Goal: Complete application form

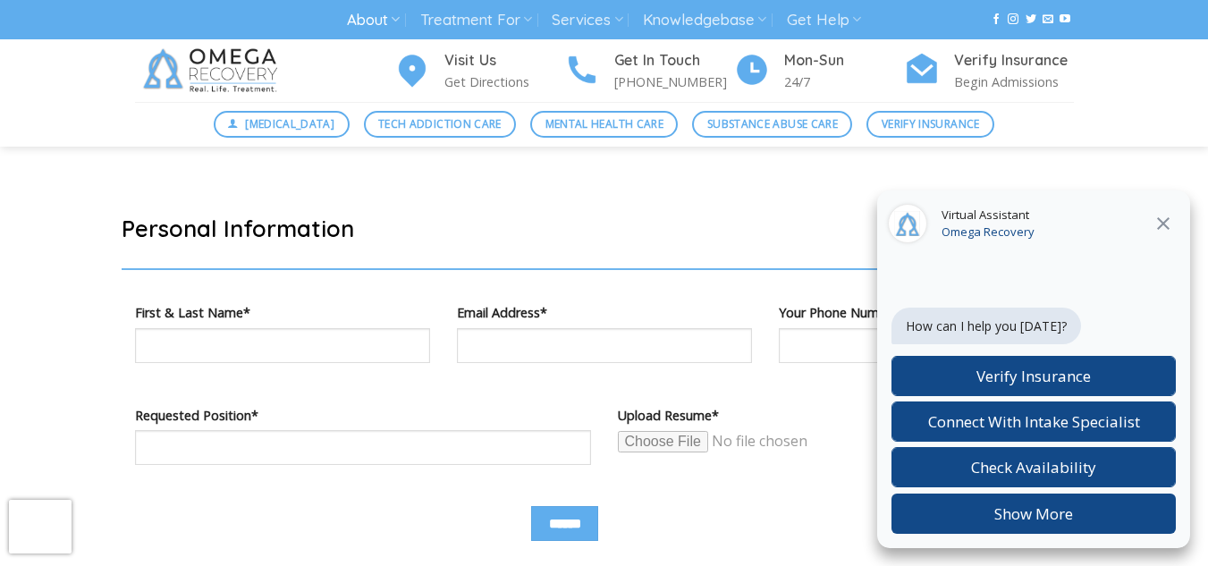
scroll to position [973, 0]
drag, startPoint x: 225, startPoint y: 346, endPoint x: 333, endPoint y: 348, distance: 108.2
click at [225, 346] on input "Contact form" at bounding box center [282, 344] width 295 height 35
click at [767, 425] on p "Upload Resume*" at bounding box center [846, 434] width 456 height 63
click at [1160, 216] on icon at bounding box center [1162, 223] width 21 height 21
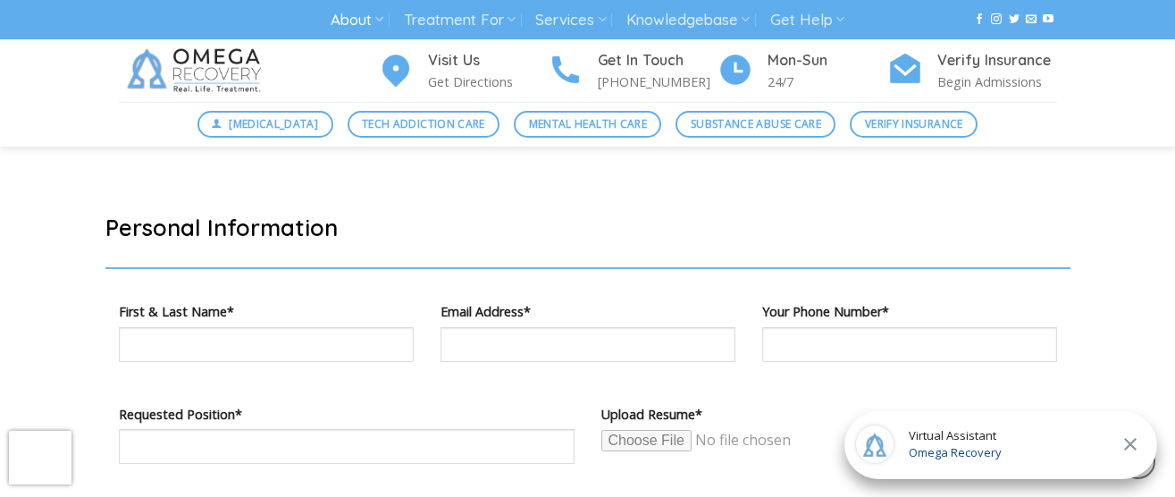
click at [299, 36] on div "About About Omega Recovery Meet Dr. Kardaras Meet Our Staff In The News Dr. Kar…" at bounding box center [587, 20] width 965 height 33
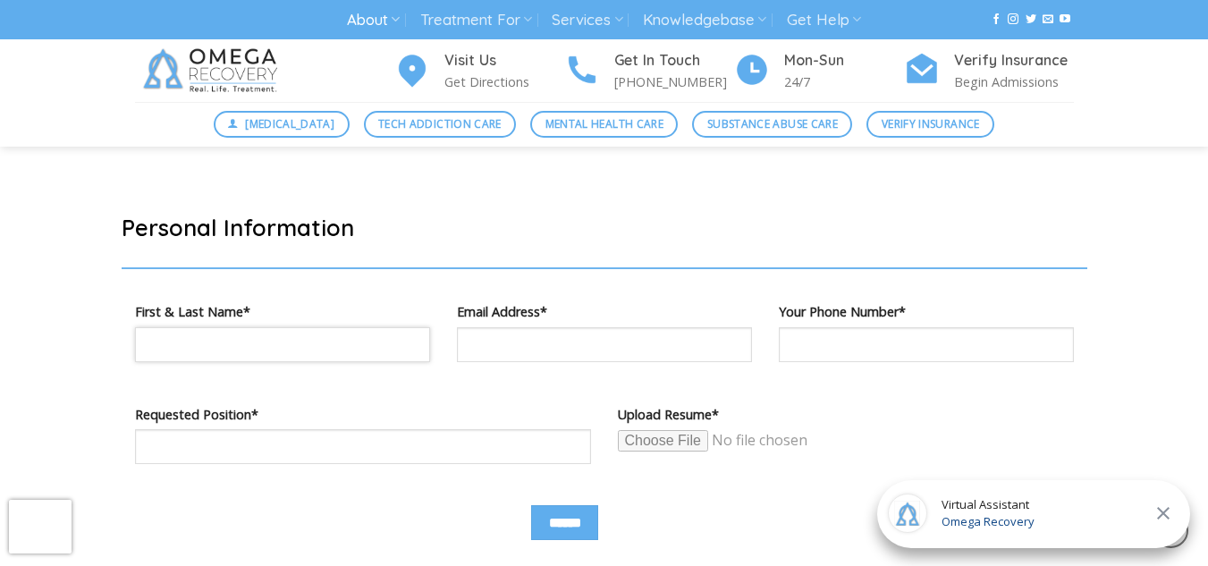
click at [358, 337] on input "Contact form" at bounding box center [282, 344] width 295 height 35
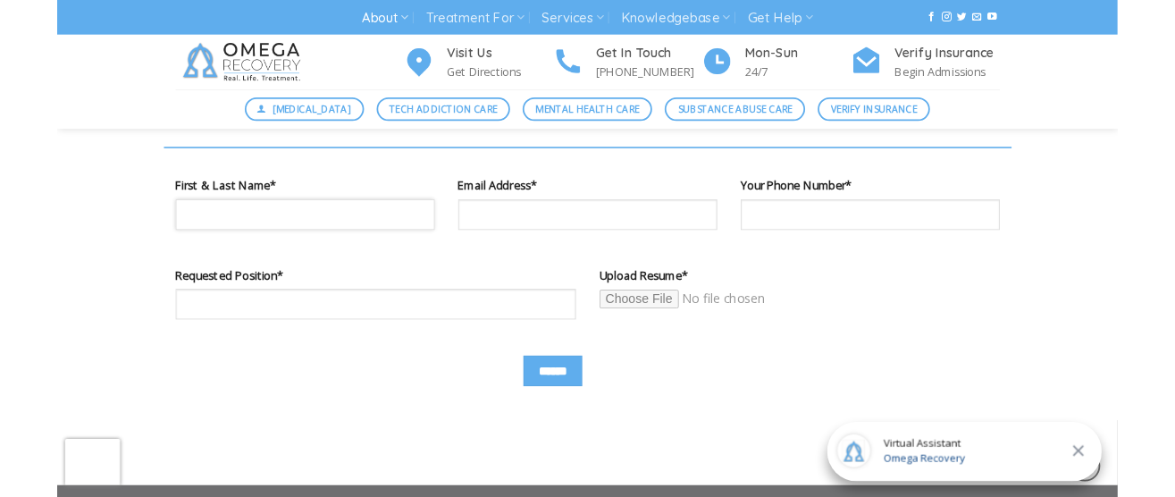
scroll to position [1099, 0]
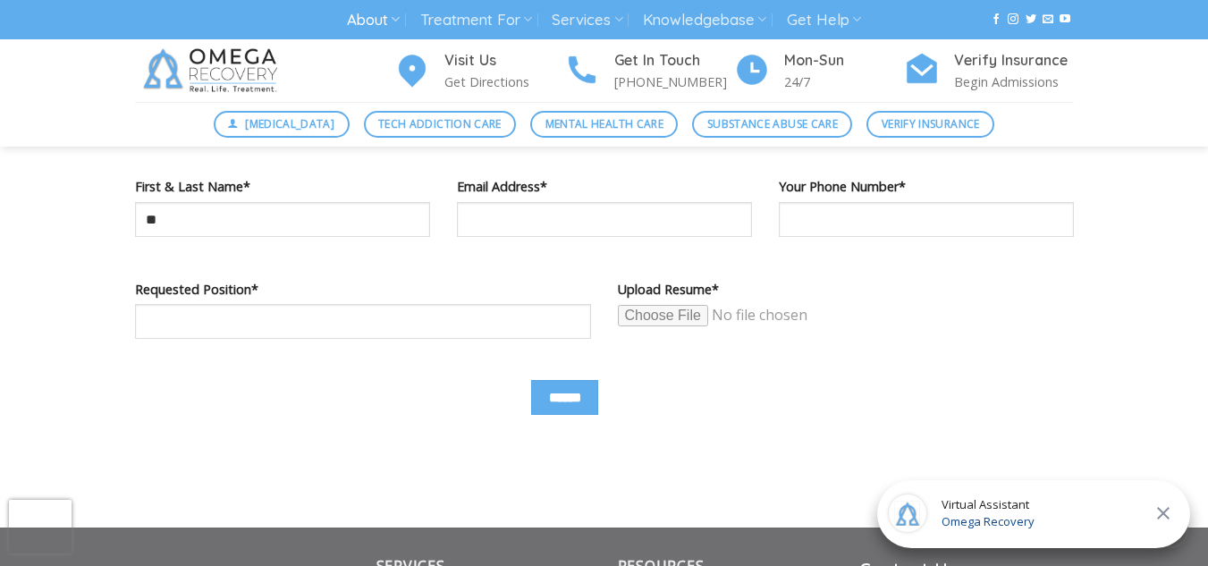
click at [926, 261] on div "Your Phone Number*" at bounding box center [926, 226] width 322 height 102
click at [244, 223] on input "**" at bounding box center [282, 219] width 295 height 35
type input "**********"
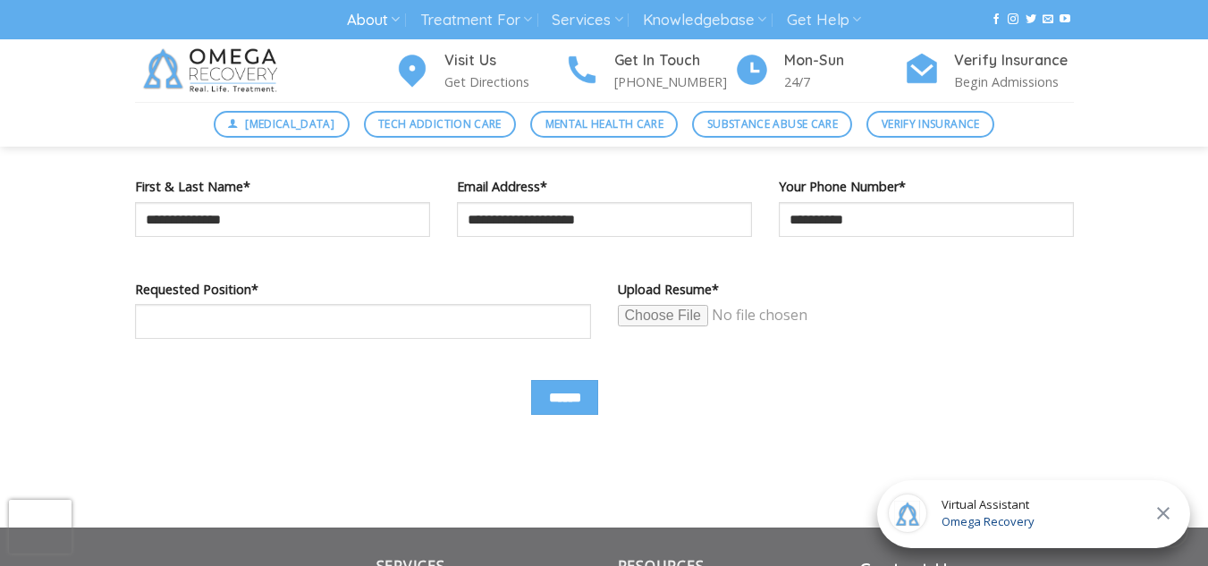
click at [663, 308] on input "Contact form" at bounding box center [755, 315] width 274 height 23
click at [653, 316] on input "Contact form" at bounding box center [755, 315] width 274 height 23
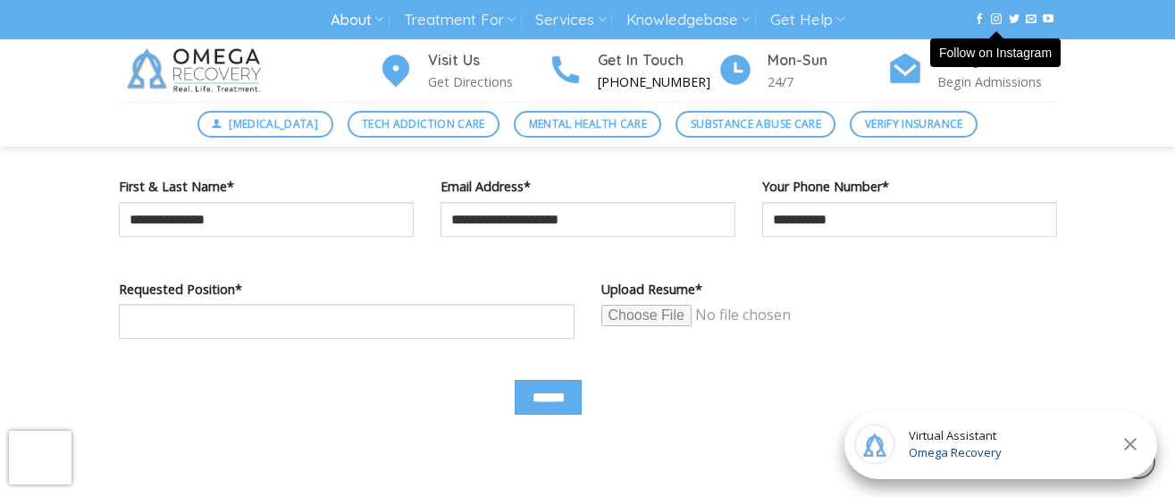
click at [625, 88] on p "[PHONE_NUMBER]" at bounding box center [658, 82] width 120 height 21
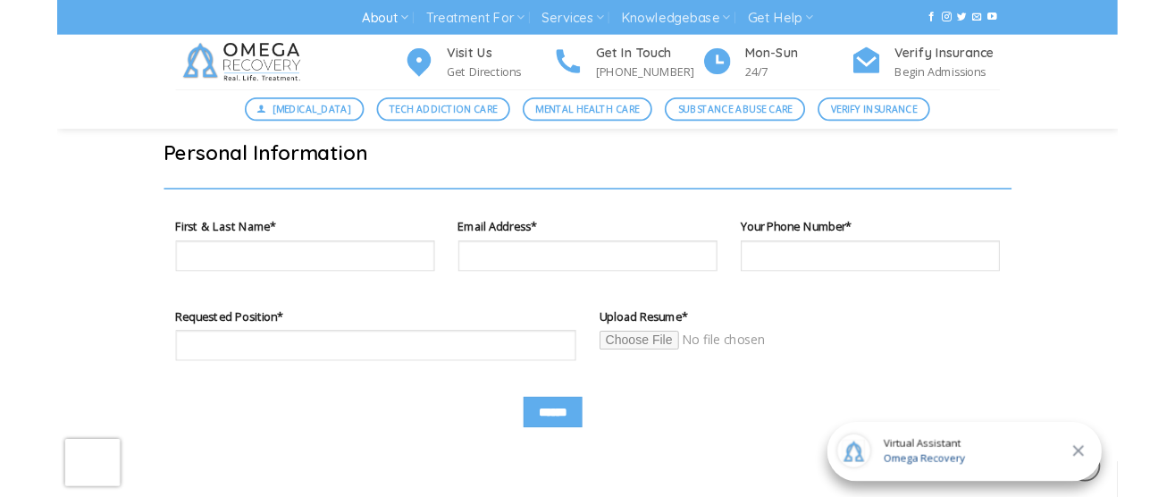
scroll to position [1030, 0]
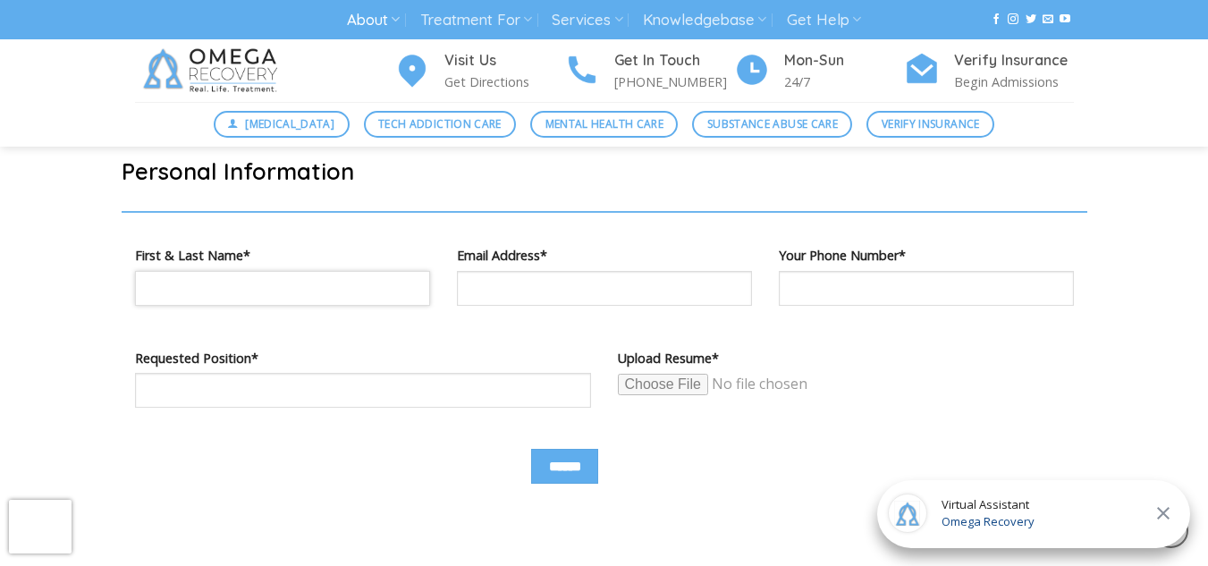
click at [329, 293] on input "Contact form" at bounding box center [282, 288] width 295 height 35
type input "**********"
click at [664, 383] on input "Contact form" at bounding box center [755, 384] width 274 height 23
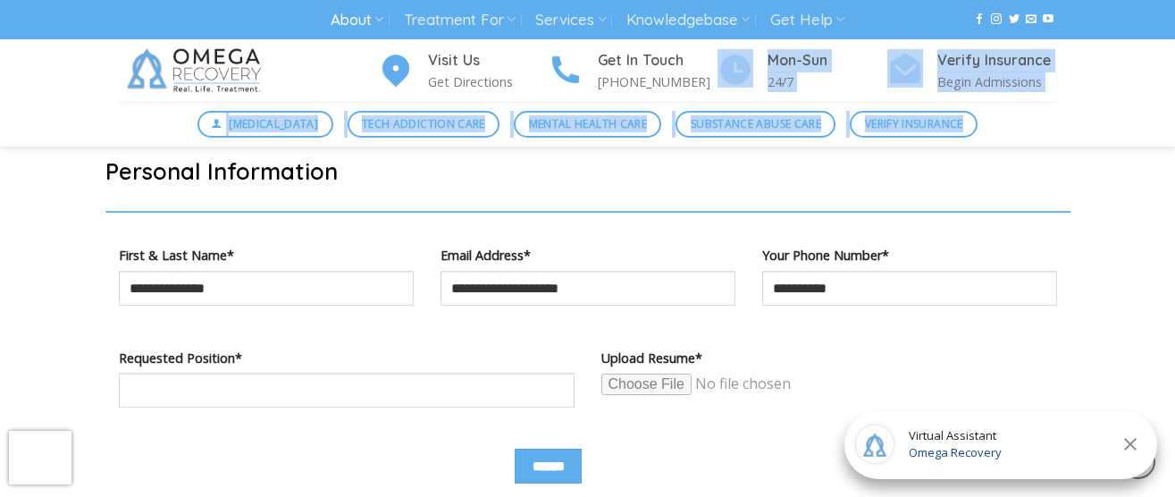
drag, startPoint x: 596, startPoint y: 2, endPoint x: 599, endPoint y: -50, distance: 51.9
click at [599, 0] on html "Skip to content About About Omega Recovery Meet Dr. Kardaras Meet Our Staff In …" at bounding box center [587, 38] width 1175 height 2137
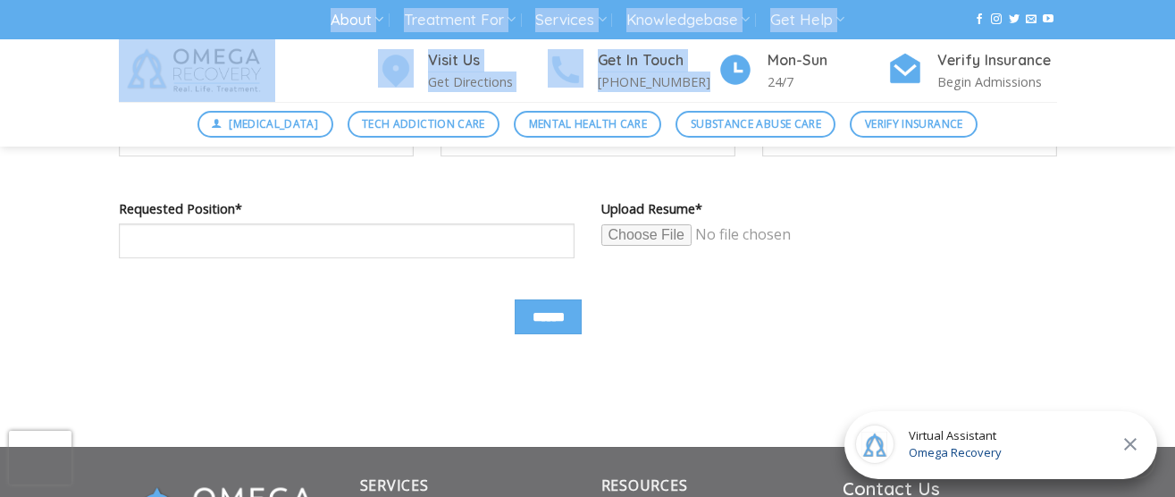
scroll to position [1180, 0]
click at [671, 227] on input "Contact form" at bounding box center [739, 234] width 274 height 23
click at [655, 230] on input "Contact form" at bounding box center [739, 234] width 274 height 23
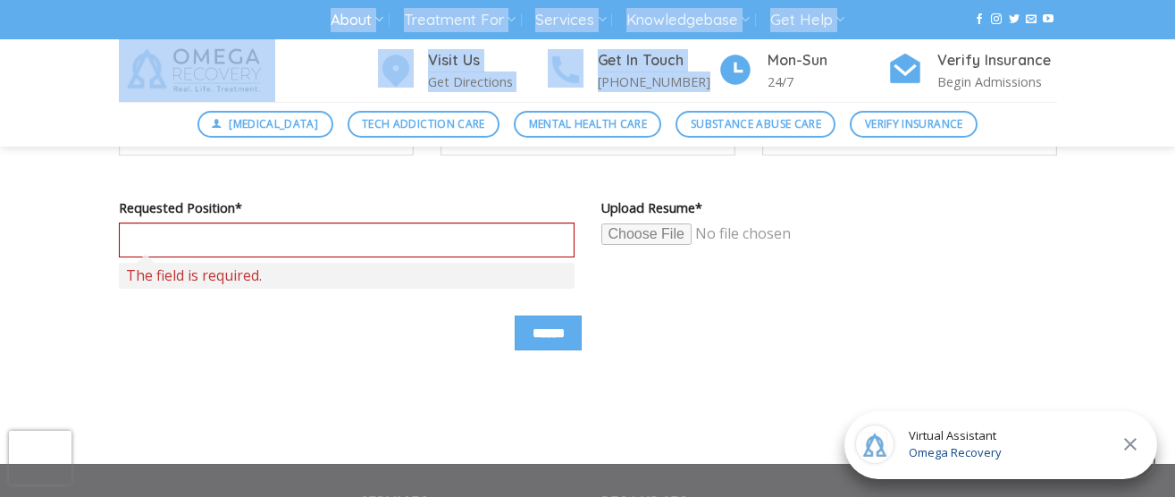
click at [635, 229] on input "Contact form" at bounding box center [739, 234] width 274 height 23
click at [635, 233] on input "Contact form" at bounding box center [739, 234] width 274 height 23
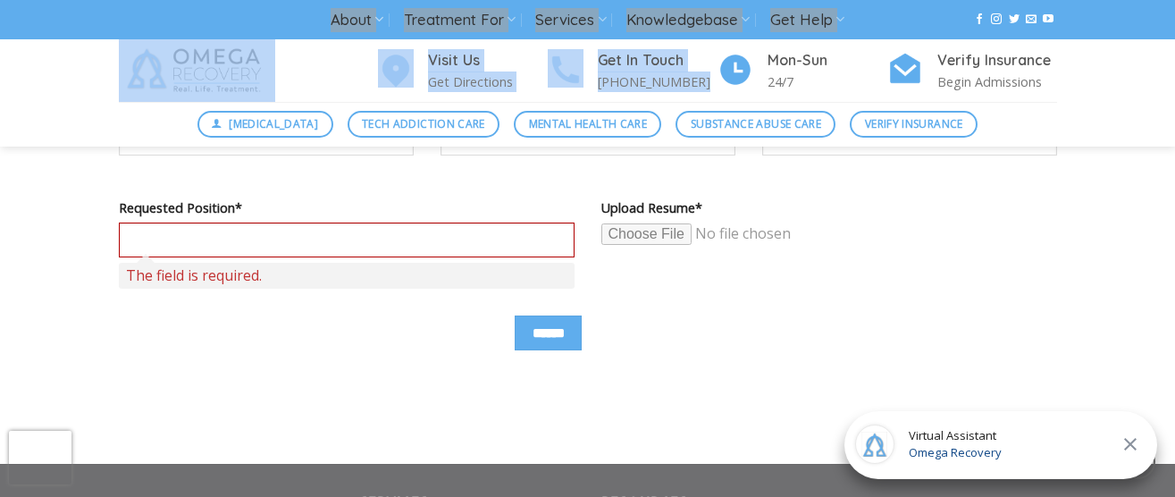
type input "**********"
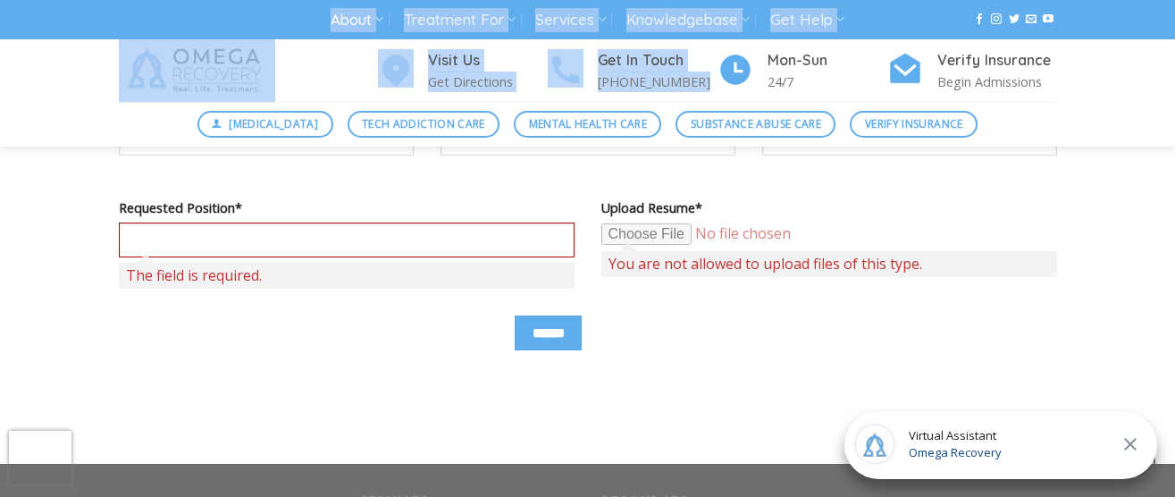
click at [642, 234] on input "Contact form" at bounding box center [739, 234] width 274 height 23
click at [436, 142] on div "[MEDICAL_DATA] Tech Addiction Care Mental Health Care Substance Abuse Care Veri…" at bounding box center [587, 124] width 1175 height 45
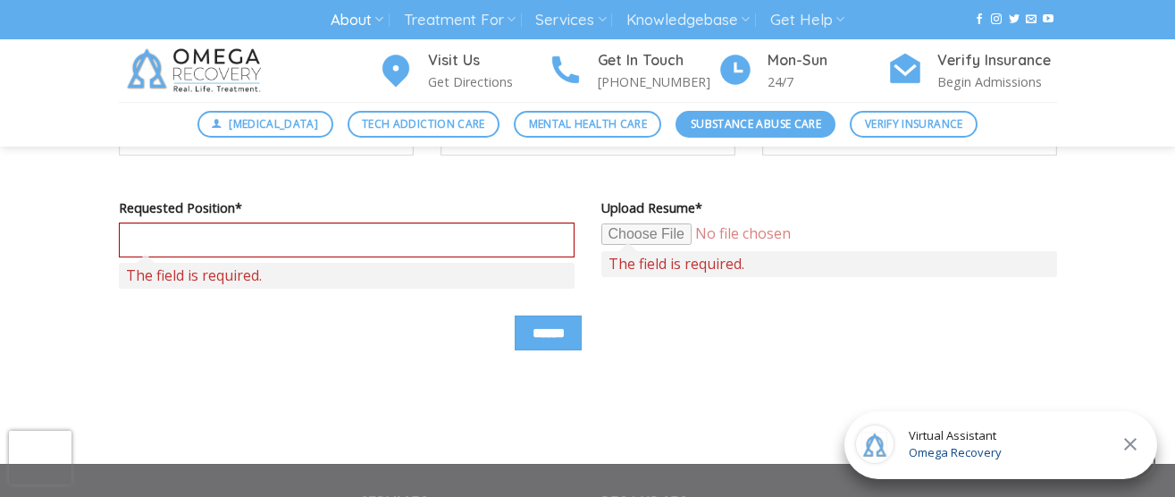
click at [695, 130] on span "Substance Abuse Care" at bounding box center [756, 123] width 131 height 17
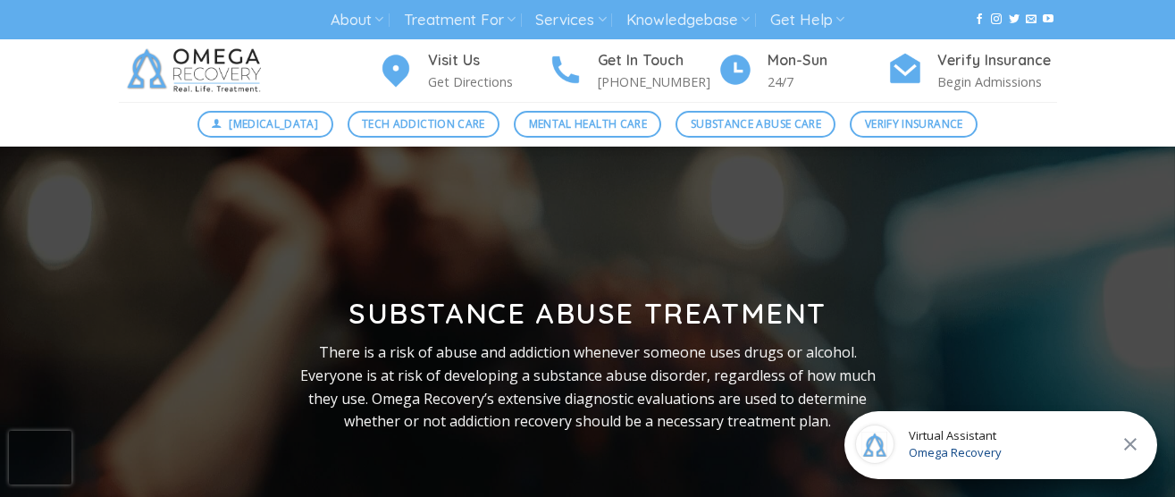
scroll to position [17, 0]
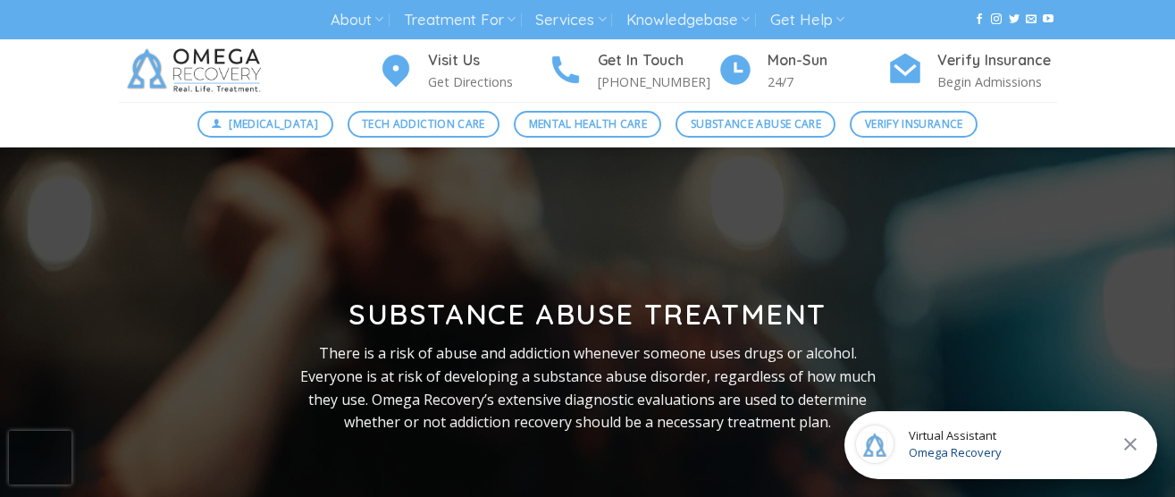
click at [309, 107] on div "[MEDICAL_DATA] Tech Addiction Care Mental Health Care Substance Abuse Care Veri…" at bounding box center [587, 124] width 1175 height 45
click at [370, 128] on span "Tech Addiction Care" at bounding box center [423, 123] width 123 height 17
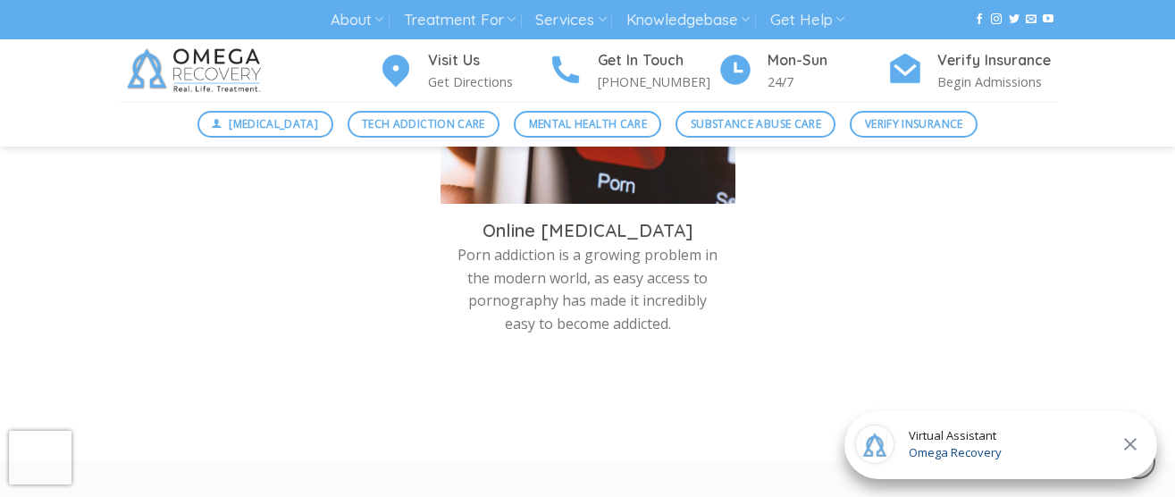
scroll to position [1475, 0]
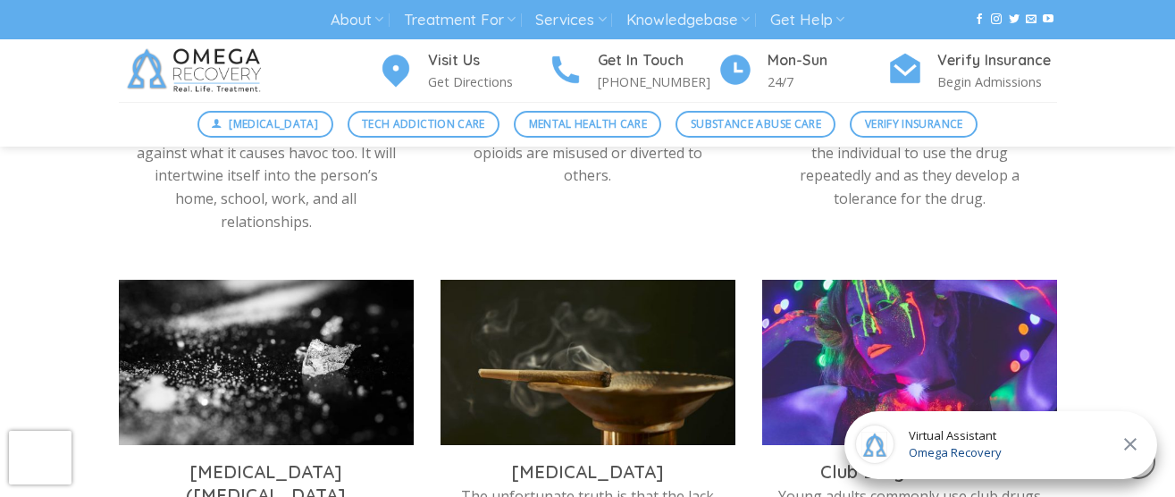
scroll to position [931, 0]
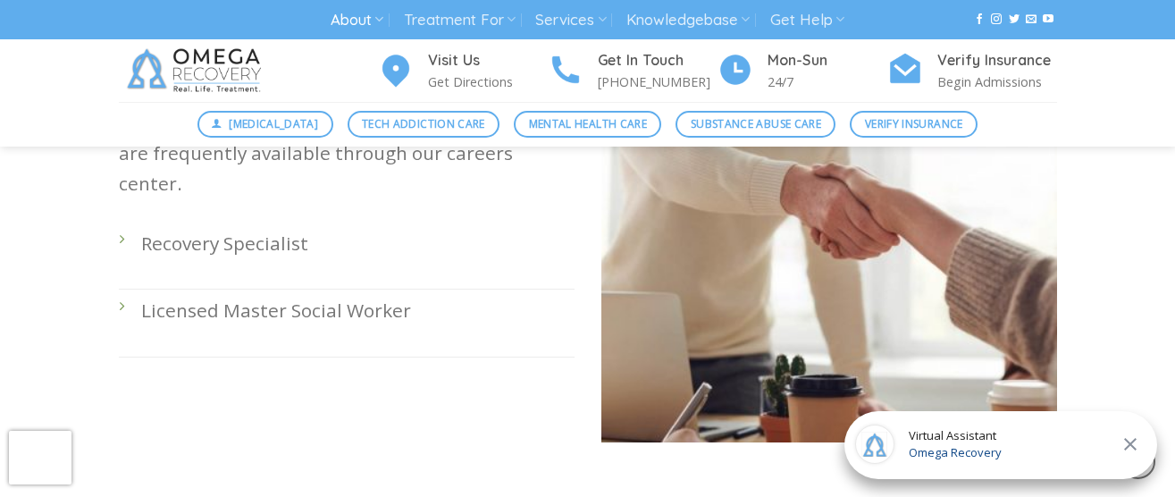
scroll to position [662, 0]
click at [934, 449] on span "Omega Recovery" at bounding box center [955, 453] width 93 height 18
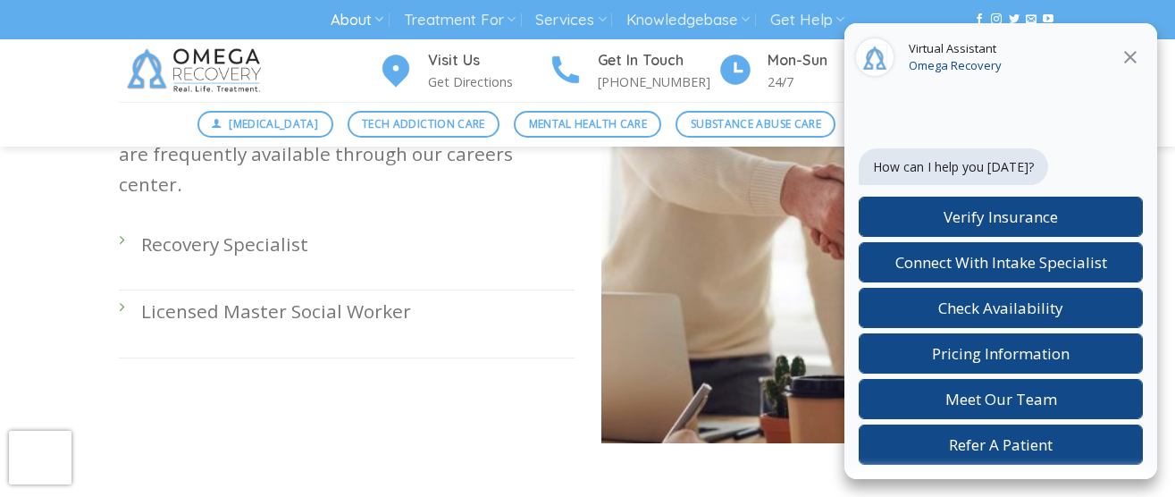
click at [1127, 55] on icon at bounding box center [1130, 56] width 21 height 21
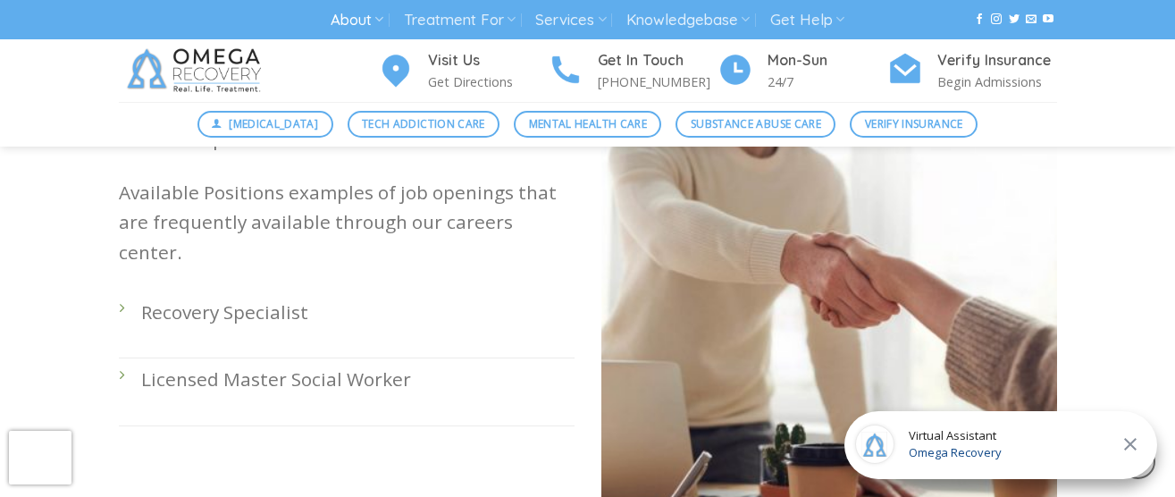
scroll to position [589, 0]
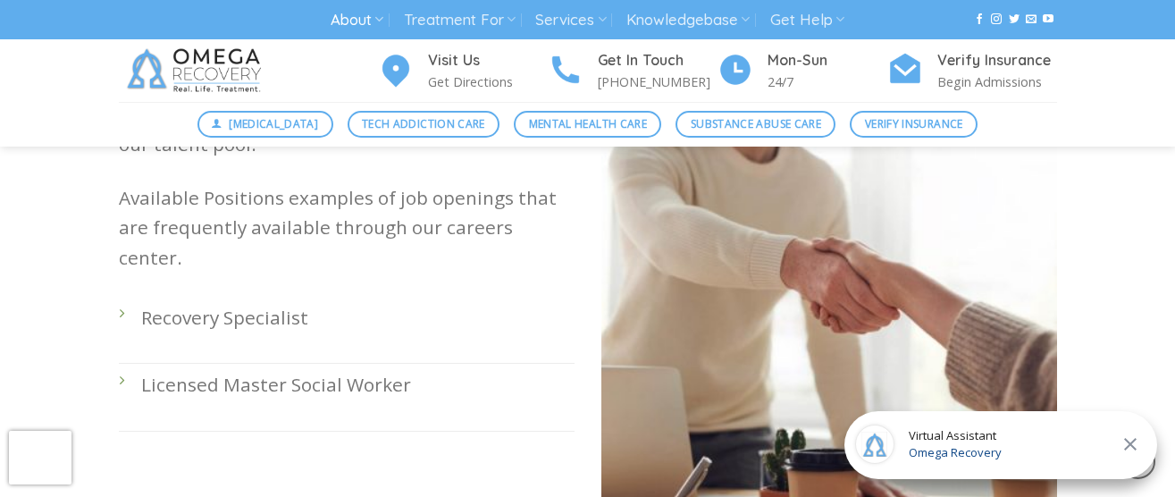
click at [117, 286] on div "Got what it takes to work with us? Great! Send us a link to your resumé or port…" at bounding box center [346, 307] width 483 height 474
drag, startPoint x: 124, startPoint y: 286, endPoint x: 481, endPoint y: 318, distance: 358.1
click at [481, 318] on li "Recovery Specialist" at bounding box center [347, 330] width 456 height 67
click at [228, 303] on p "Recovery Specialist" at bounding box center [358, 317] width 434 height 29
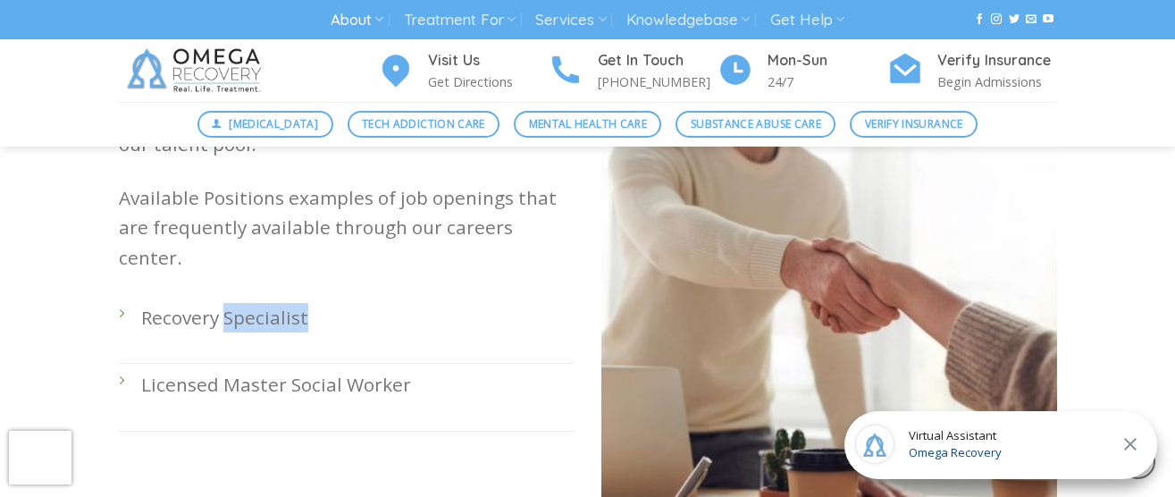
click at [387, 303] on p "Recovery Specialist" at bounding box center [358, 317] width 434 height 29
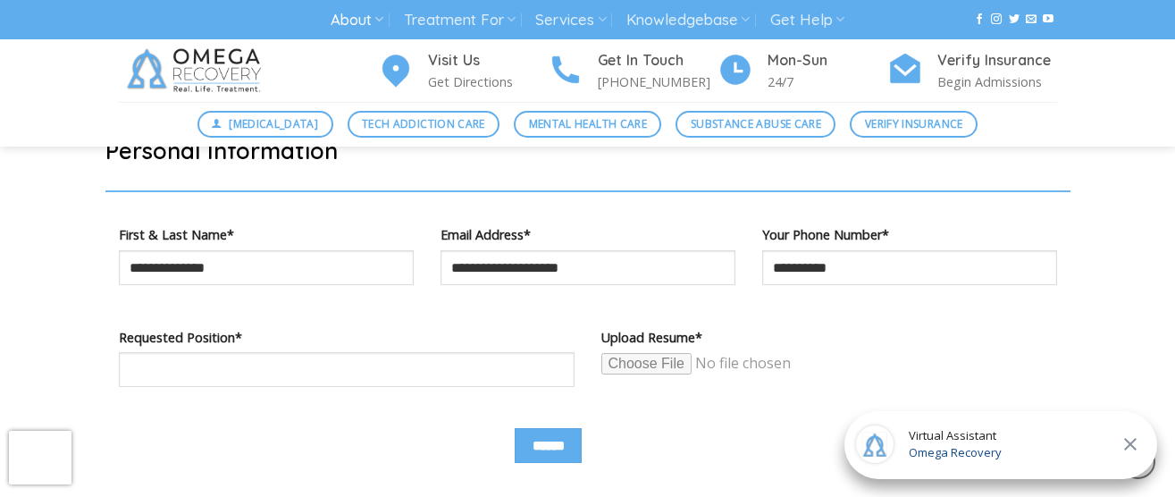
scroll to position [1049, 0]
drag, startPoint x: 387, startPoint y: 293, endPoint x: 256, endPoint y: 366, distance: 150.5
click at [256, 366] on input "Contact form" at bounding box center [347, 370] width 456 height 35
type input "**********"
click at [643, 362] on p "Upload Resume*" at bounding box center [830, 358] width 456 height 63
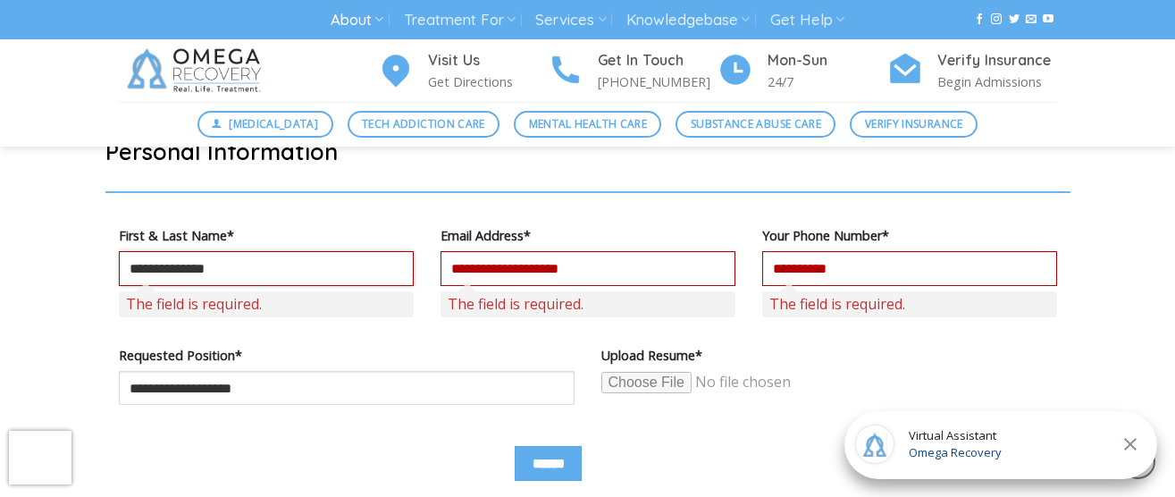
click at [265, 270] on input "**********" at bounding box center [266, 268] width 295 height 35
type input "**********"
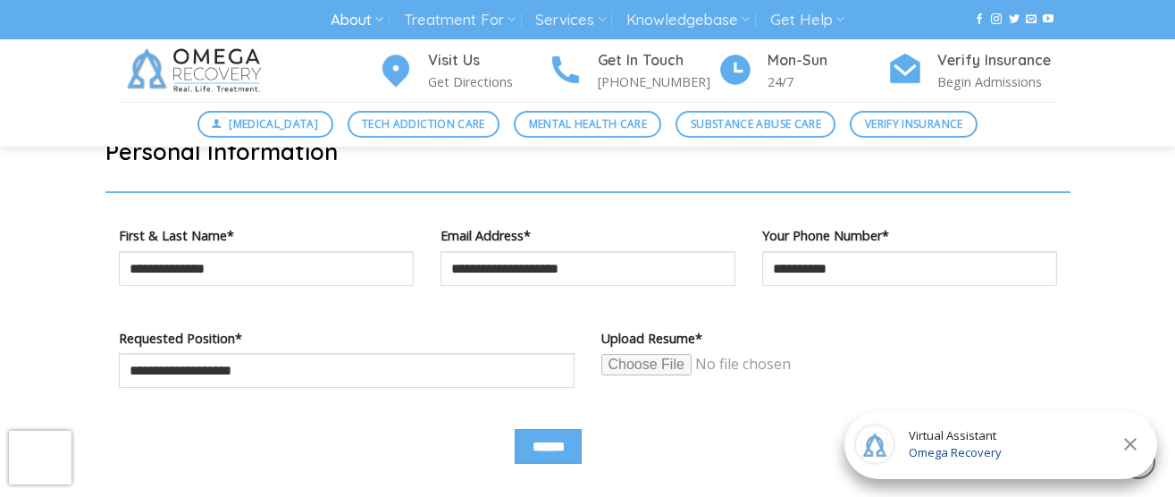
click at [633, 358] on input "Contact form" at bounding box center [739, 364] width 274 height 23
click at [662, 358] on input "Contact form" at bounding box center [739, 364] width 274 height 23
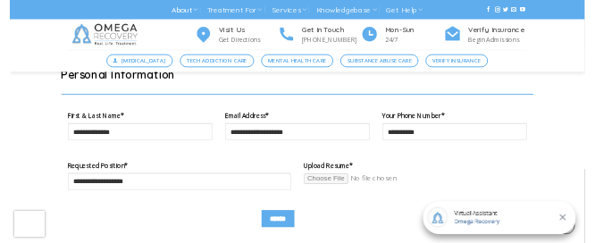
scroll to position [1107, 0]
